Goal: Task Accomplishment & Management: Manage account settings

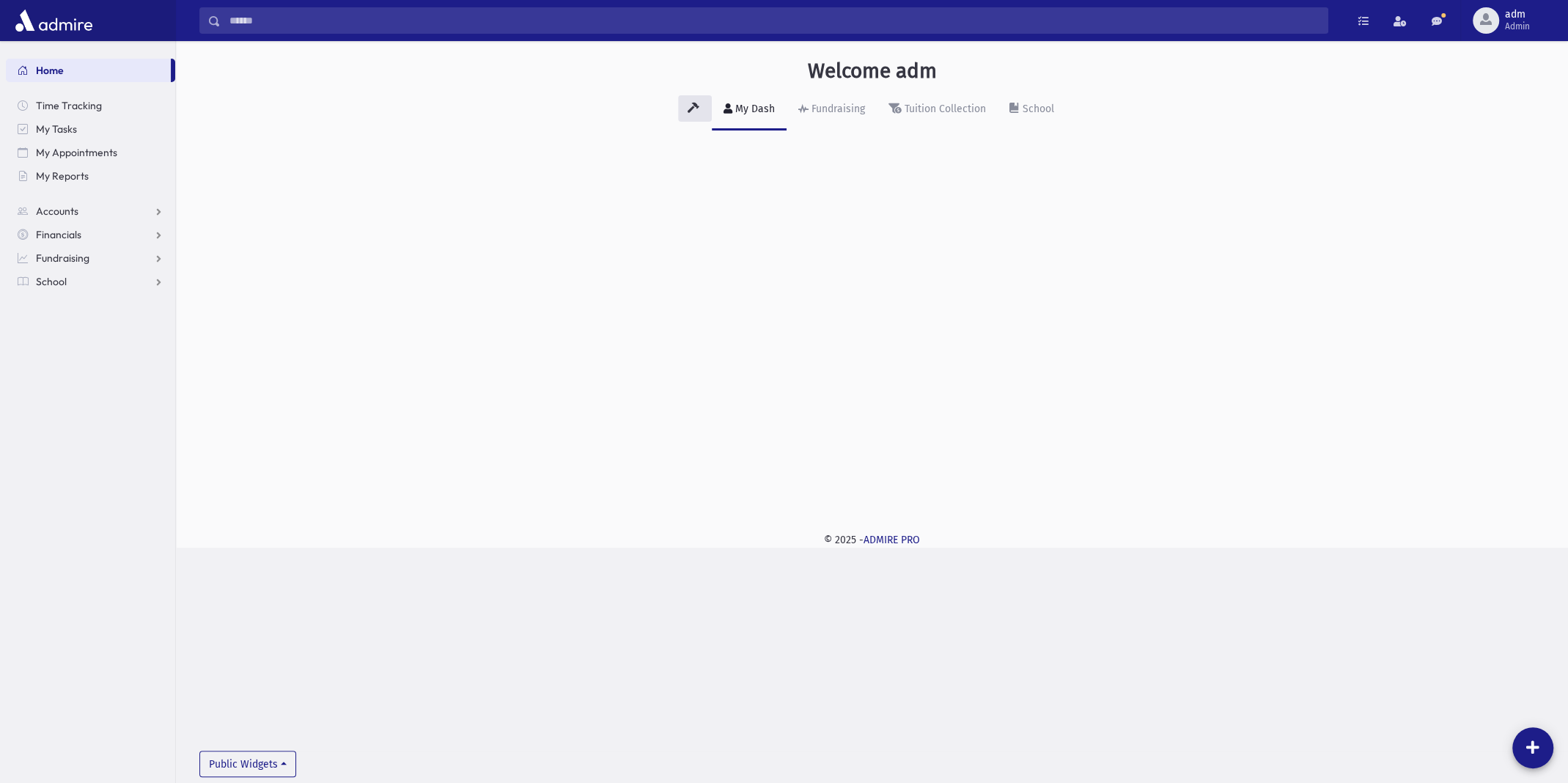
click at [1365, 194] on div "Welcome adm My Dash Fundraising Tuition Collection School Public Widgets" at bounding box center [871, 278] width 1392 height 473
click at [1514, 18] on span "adm" at bounding box center [1518, 14] width 25 height 12
click at [1491, 207] on link "Manage Logins" at bounding box center [1506, 216] width 117 height 27
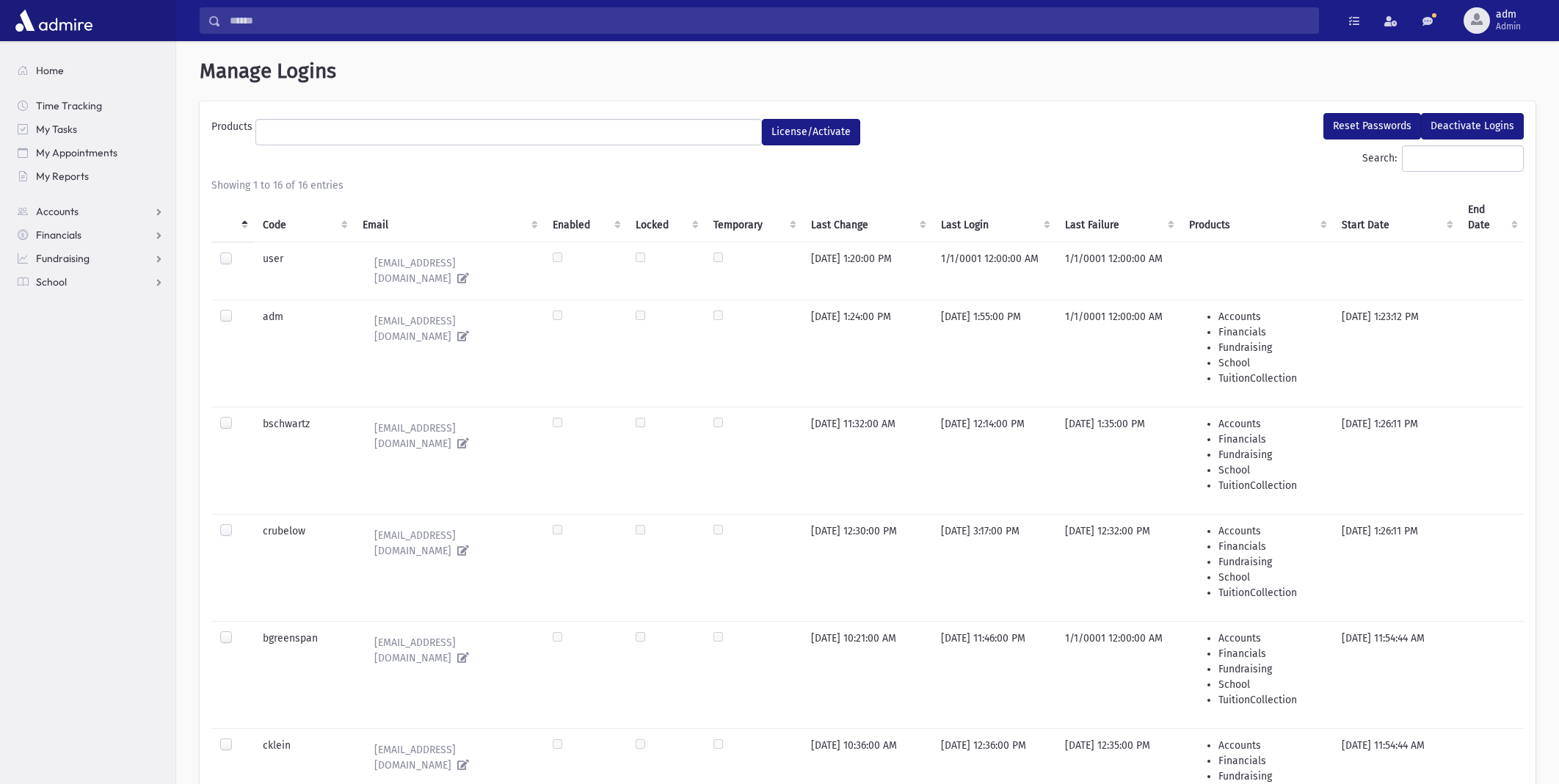
select select
click at [238, 416] on label at bounding box center [238, 416] width 0 height 0
click at [216, 514] on td at bounding box center [232, 532] width 42 height 36
click at [238, 524] on label at bounding box center [238, 524] width 0 height 0
click at [1365, 127] on button "Reset Passwords" at bounding box center [1372, 125] width 97 height 26
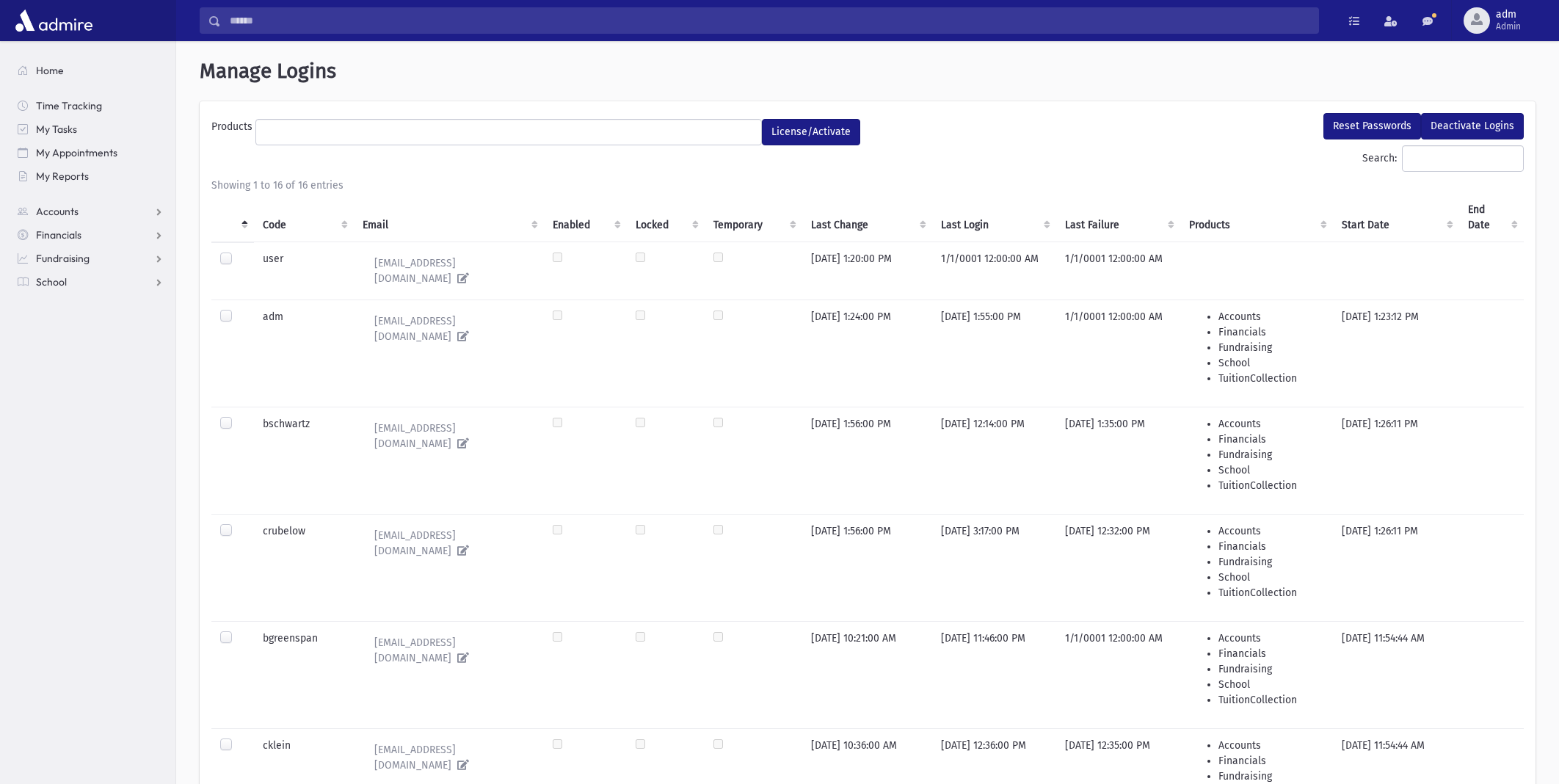
select select
click at [238, 416] on label at bounding box center [238, 416] width 0 height 0
click at [1362, 124] on button "Reset Passwords" at bounding box center [1372, 125] width 97 height 26
select select
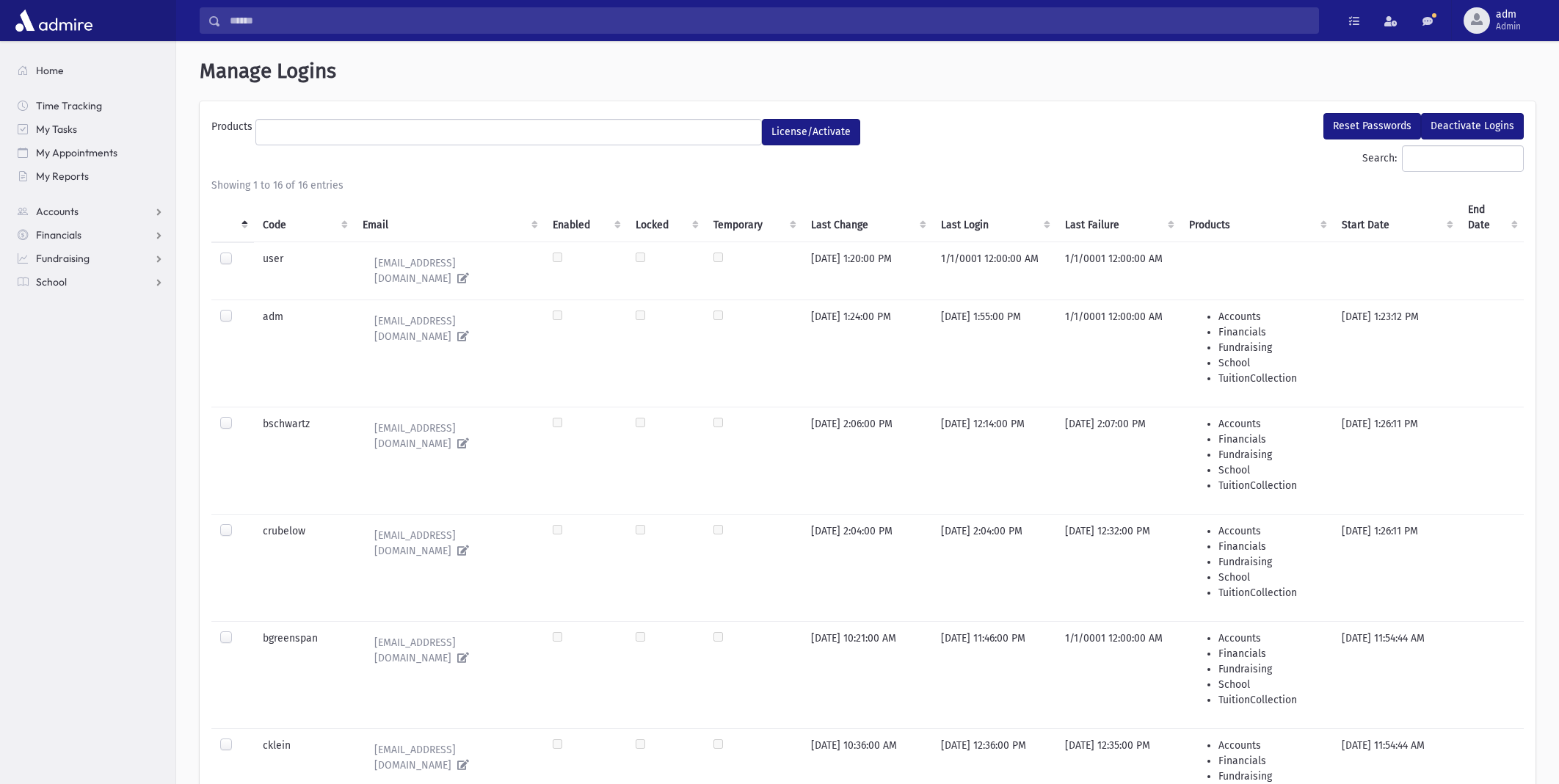
select select
click at [238, 416] on label at bounding box center [238, 416] width 0 height 0
click at [1353, 126] on button "Reset Passwords" at bounding box center [1372, 125] width 97 height 26
select select
